Goal: Transaction & Acquisition: Purchase product/service

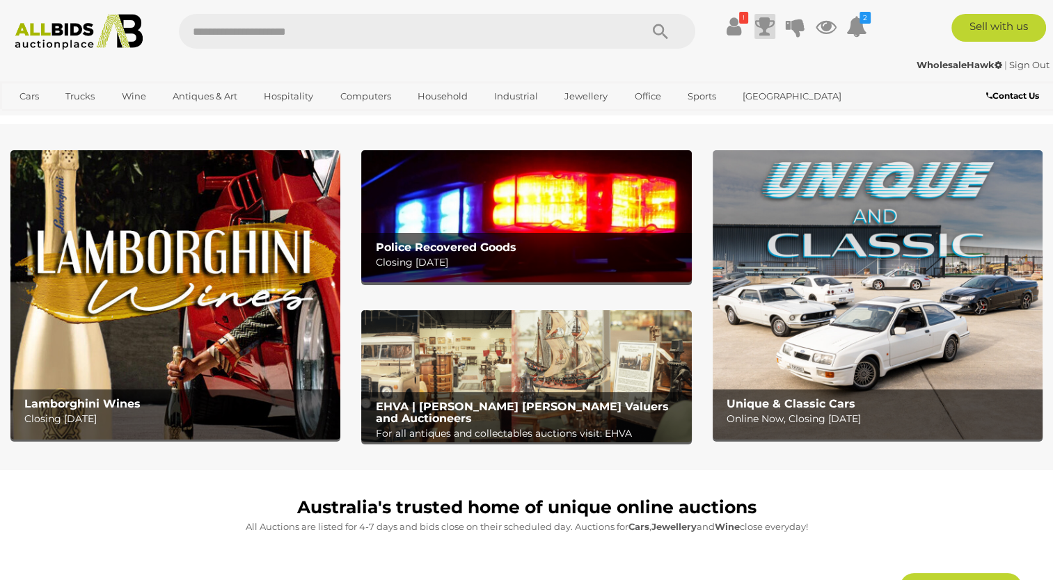
click at [765, 24] on icon at bounding box center [764, 26] width 19 height 25
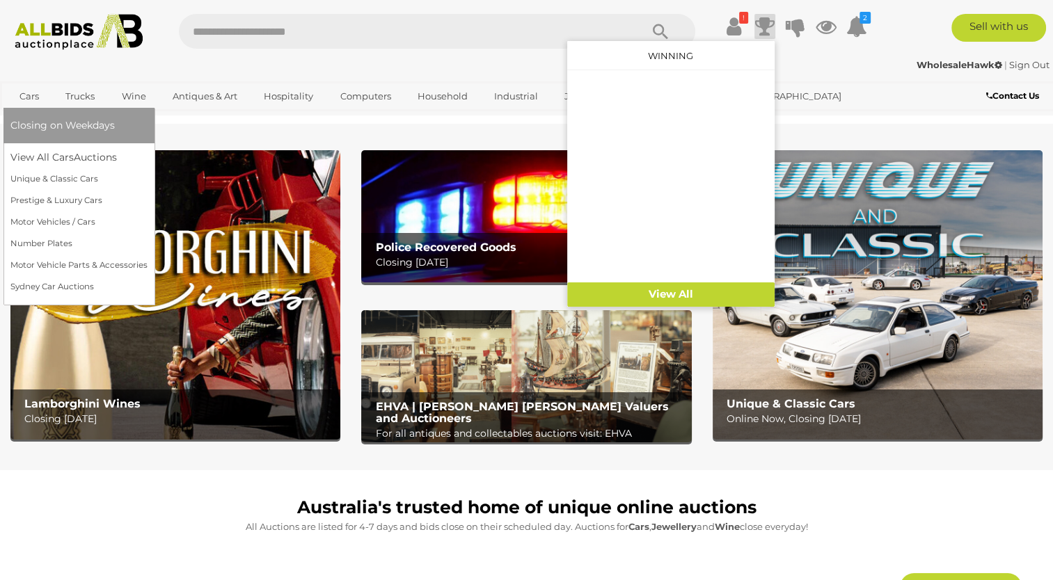
click at [29, 99] on link "Cars" at bounding box center [29, 96] width 38 height 23
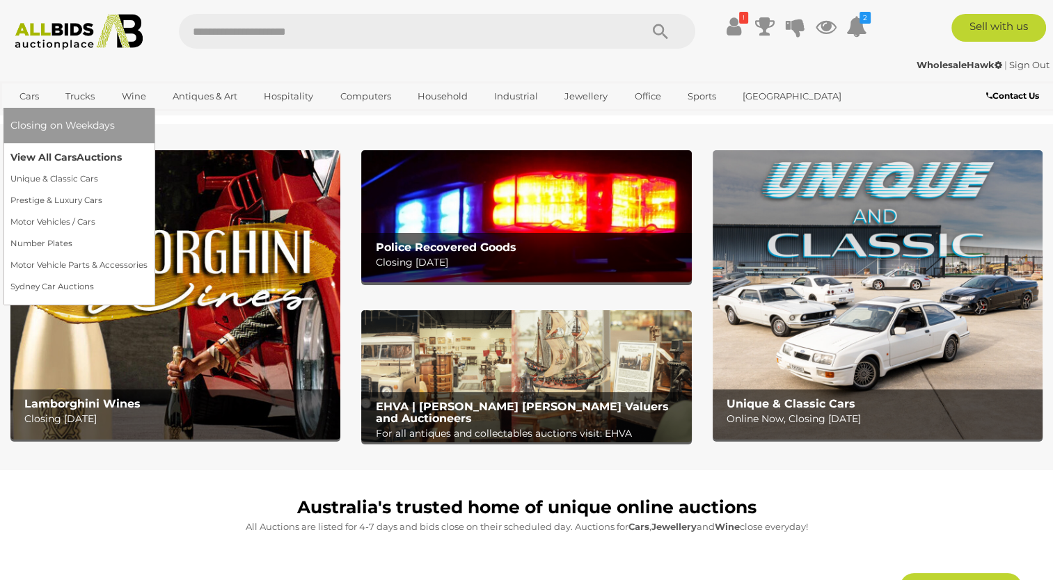
click at [45, 164] on link "View All Cars Auctions" at bounding box center [78, 158] width 137 height 22
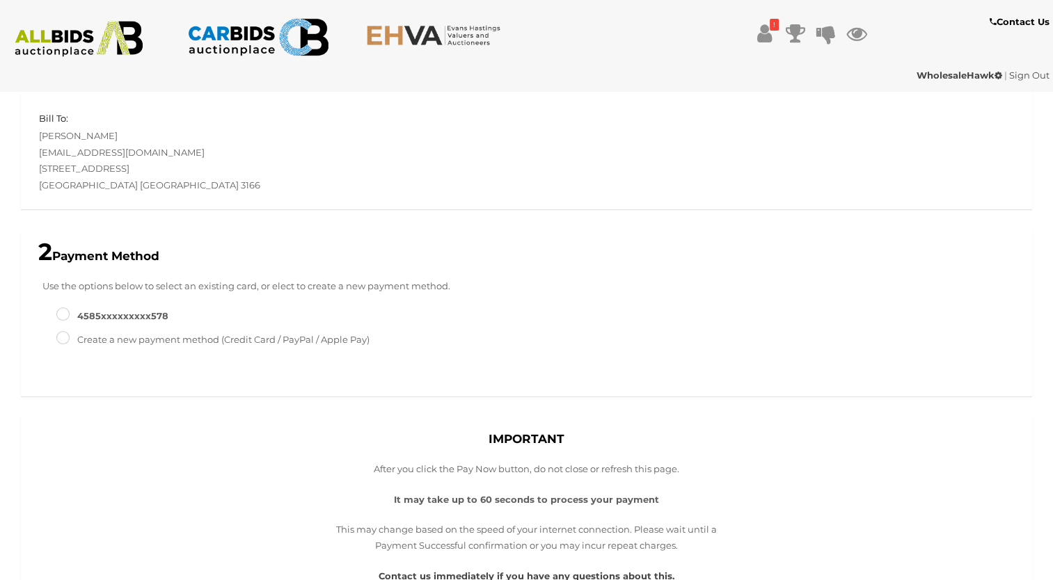
scroll to position [83, 0]
